Goal: Information Seeking & Learning: Learn about a topic

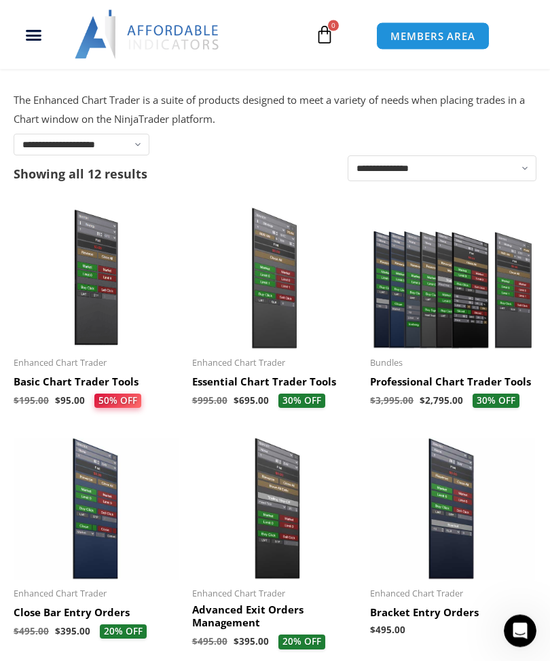
scroll to position [252, 0]
click at [44, 377] on h2 "Basic Chart Trader Tools" at bounding box center [96, 382] width 165 height 14
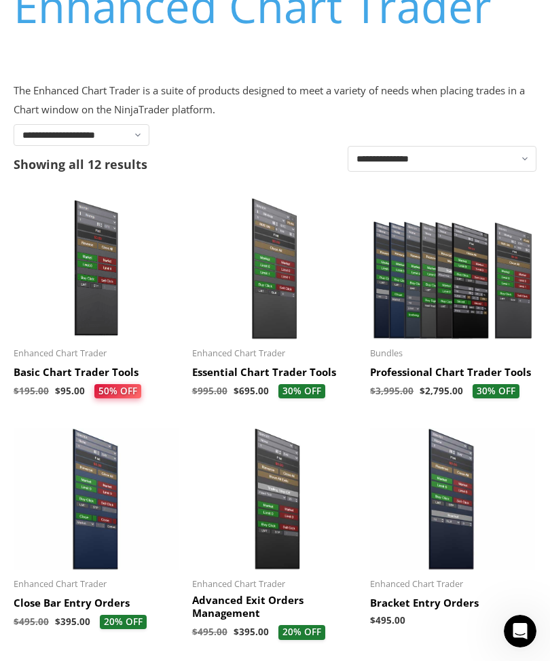
scroll to position [297, 0]
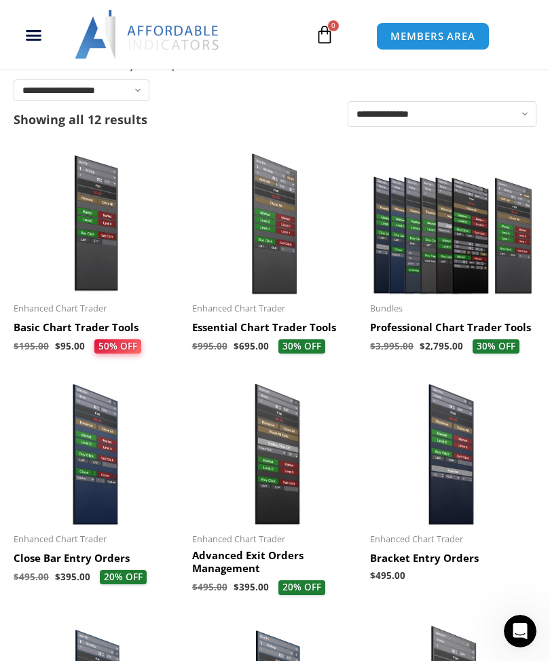
click at [269, 243] on img at bounding box center [274, 224] width 165 height 142
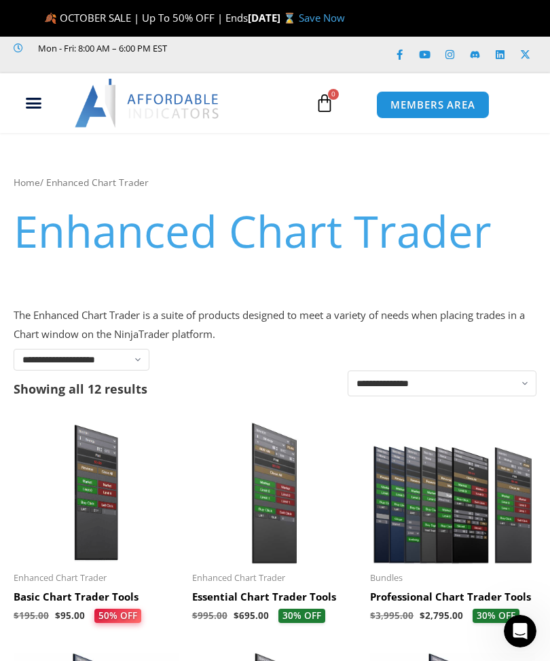
scroll to position [27, 0]
